Goal: Check status: Check status

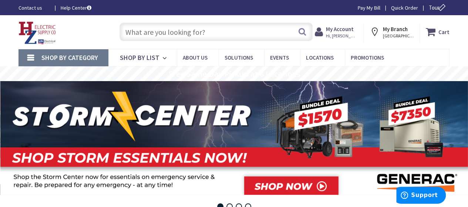
click at [336, 31] on strong "My Account" at bounding box center [340, 29] width 28 height 7
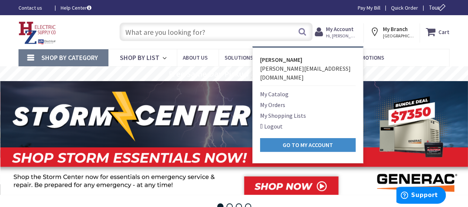
click at [271, 100] on link "My Orders" at bounding box center [272, 104] width 25 height 9
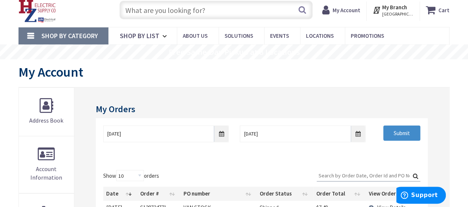
scroll to position [42, 0]
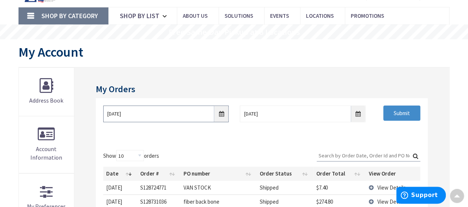
click at [221, 114] on input "9/2/2025" at bounding box center [166, 113] width 126 height 17
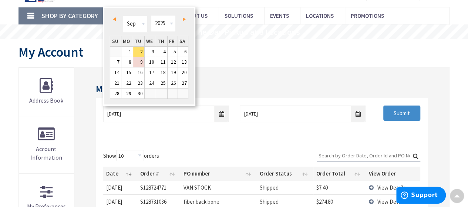
scroll to position [43, 0]
click at [115, 19] on span "Prev" at bounding box center [114, 18] width 3 height 4
type input "08/01/2025"
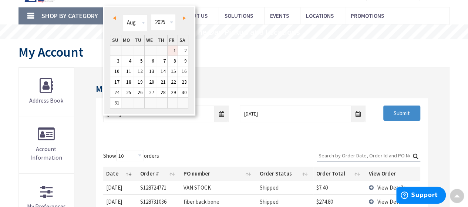
click at [169, 51] on link "1" at bounding box center [173, 51] width 10 height 10
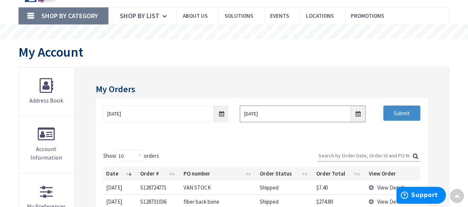
click at [361, 114] on input "9/9/2025" at bounding box center [303, 113] width 126 height 17
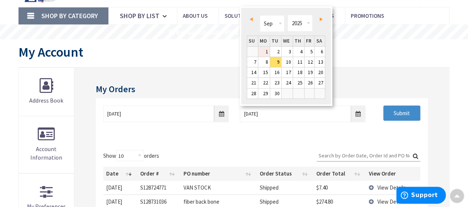
click at [261, 51] on link "1" at bounding box center [263, 52] width 11 height 10
type input "09/01/2025"
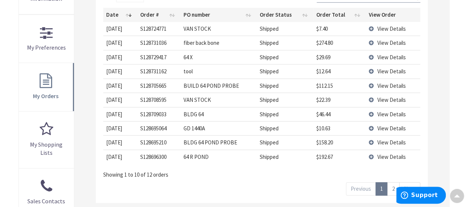
scroll to position [211, 0]
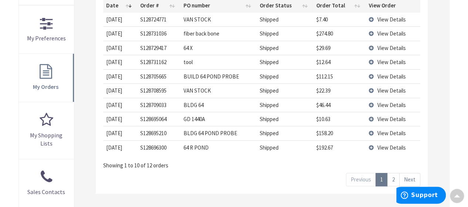
click at [392, 179] on link "2" at bounding box center [393, 179] width 12 height 13
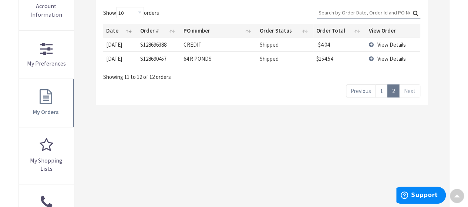
scroll to position [174, 0]
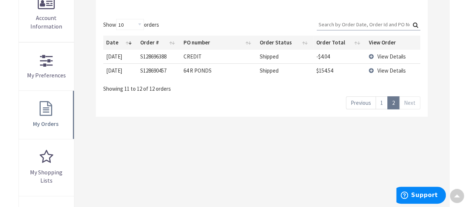
click at [382, 107] on link "1" at bounding box center [382, 102] width 12 height 13
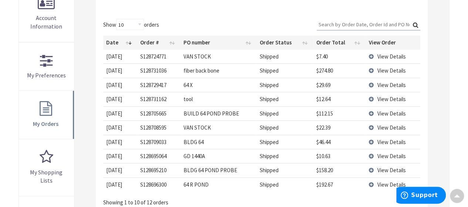
scroll to position [0, 0]
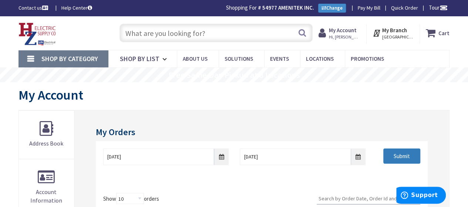
click at [414, 154] on input "Submit" at bounding box center [401, 156] width 37 height 16
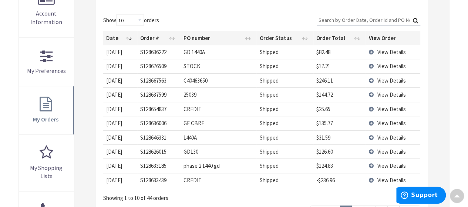
scroll to position [185, 0]
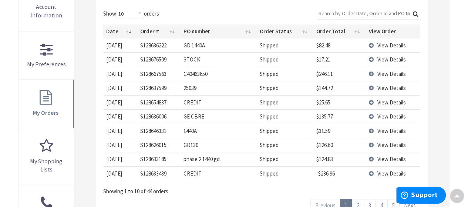
click at [372, 88] on td "View Details" at bounding box center [393, 88] width 54 height 14
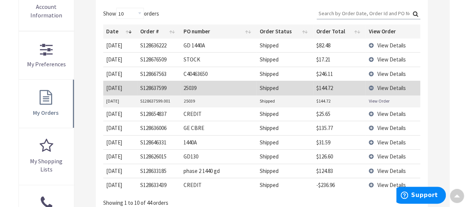
click at [372, 100] on link "View Order" at bounding box center [379, 101] width 21 height 6
click at [371, 85] on td "View Details" at bounding box center [393, 88] width 54 height 14
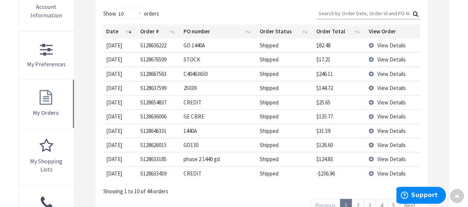
click at [358, 202] on link "2" at bounding box center [358, 205] width 12 height 13
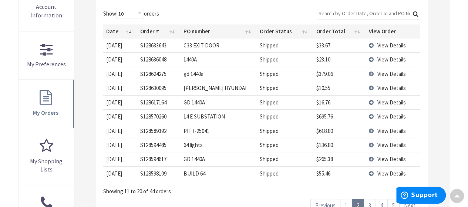
click at [371, 45] on td "View Details" at bounding box center [393, 45] width 54 height 14
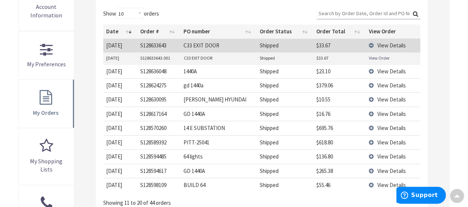
click at [380, 57] on link "View Order" at bounding box center [379, 58] width 21 height 6
click at [372, 43] on td "View Details" at bounding box center [393, 45] width 54 height 14
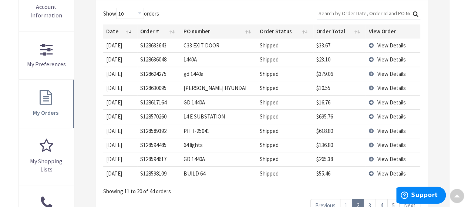
click at [372, 114] on td "View Details" at bounding box center [393, 116] width 54 height 14
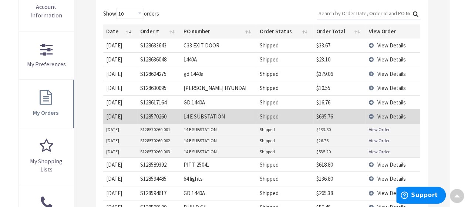
click at [372, 114] on td "View Details" at bounding box center [393, 116] width 54 height 14
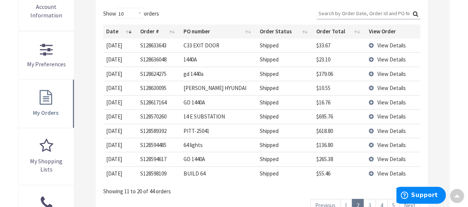
scroll to position [222, 0]
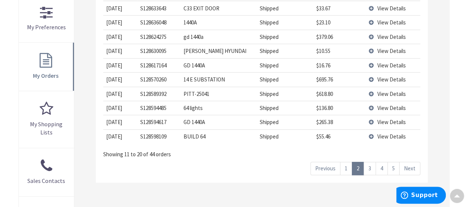
click at [370, 167] on link "3" at bounding box center [370, 168] width 12 height 13
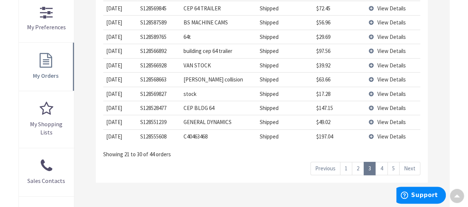
click at [382, 168] on link "4" at bounding box center [382, 168] width 12 height 13
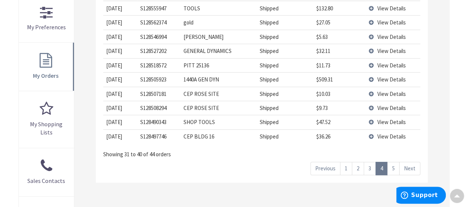
click at [398, 167] on link "5" at bounding box center [393, 168] width 12 height 13
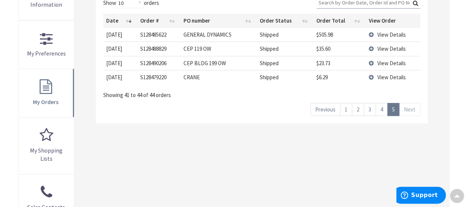
scroll to position [185, 0]
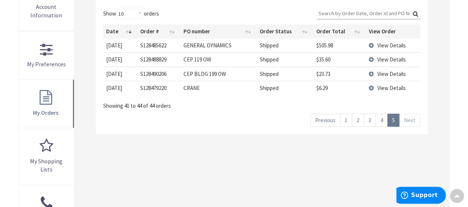
click at [383, 120] on link "4" at bounding box center [382, 120] width 12 height 13
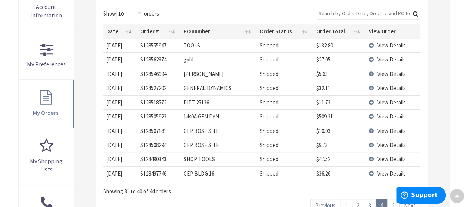
click at [372, 202] on link "3" at bounding box center [370, 205] width 12 height 13
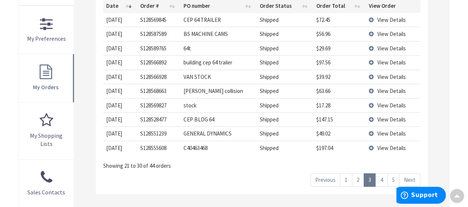
scroll to position [222, 0]
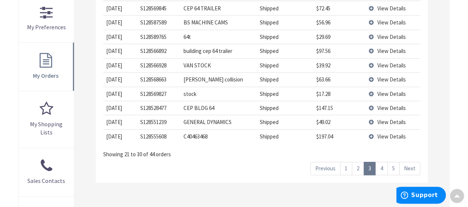
click at [359, 168] on link "2" at bounding box center [358, 168] width 12 height 13
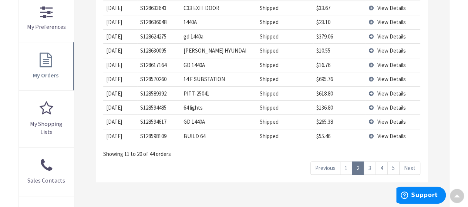
scroll to position [259, 0]
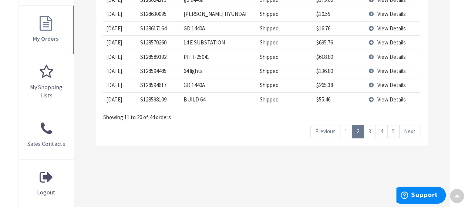
click at [347, 130] on link "1" at bounding box center [346, 131] width 12 height 13
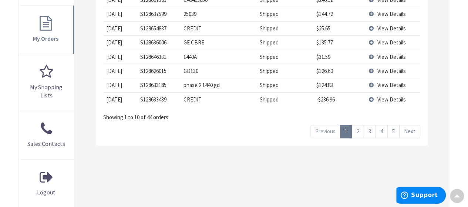
click at [371, 40] on td "View Details" at bounding box center [393, 42] width 54 height 14
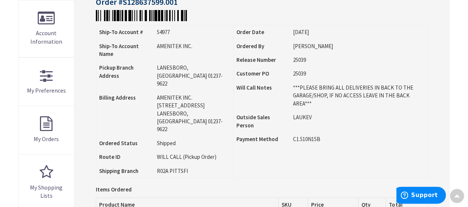
scroll to position [112, 0]
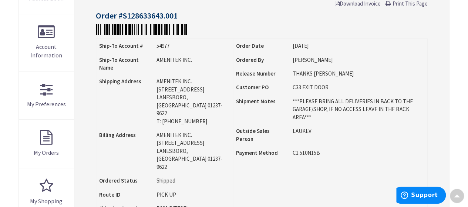
scroll to position [112, 0]
